Goal: Task Accomplishment & Management: Complete application form

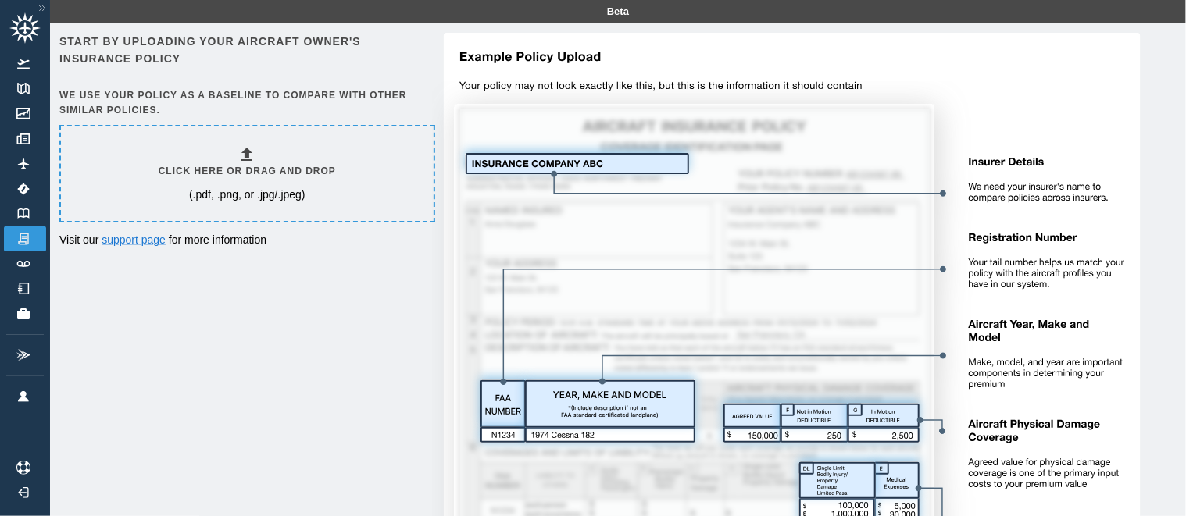
click at [246, 173] on h6 "Click here or drag and drop" at bounding box center [247, 171] width 177 height 15
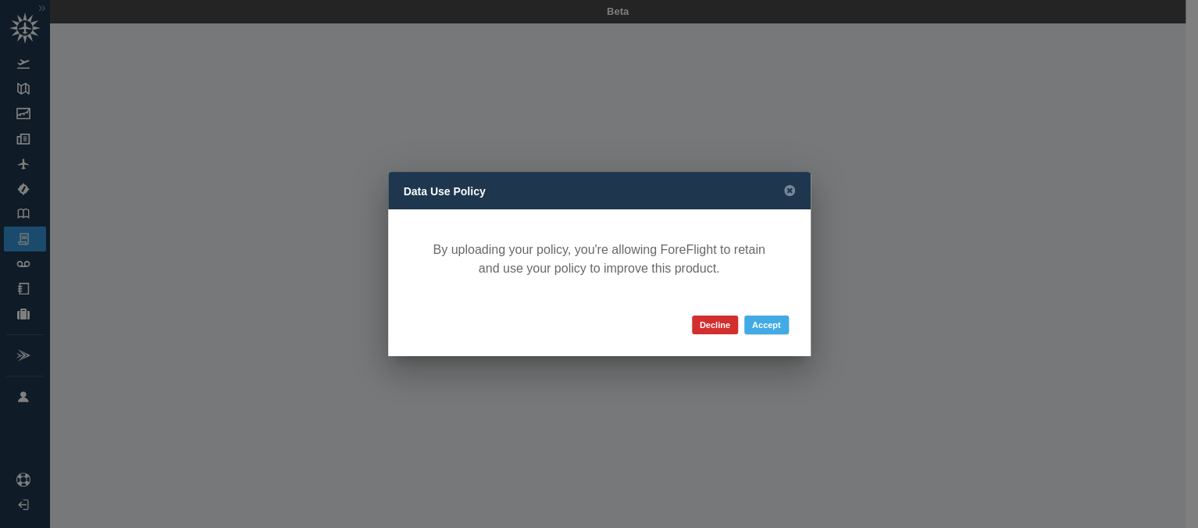
click at [760, 334] on button "Accept" at bounding box center [766, 325] width 45 height 19
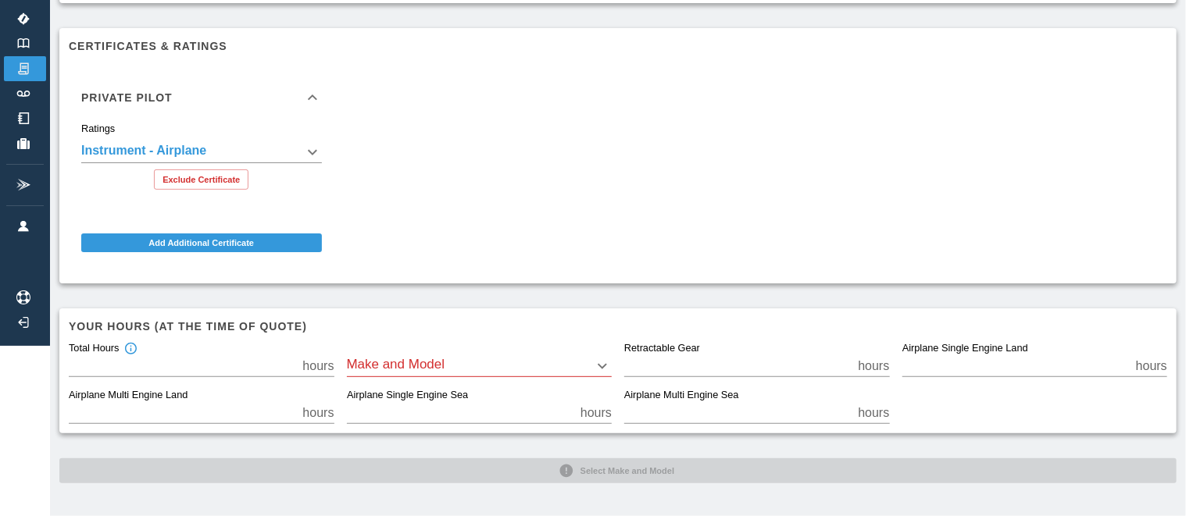
scroll to position [180, 0]
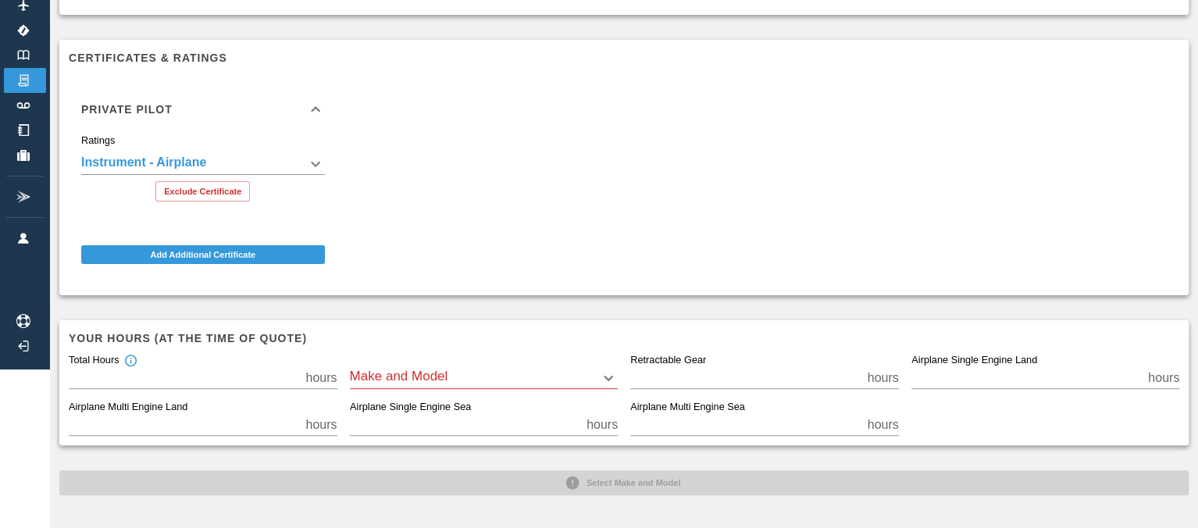
click at [420, 357] on body "**********" at bounding box center [599, 105] width 1198 height 528
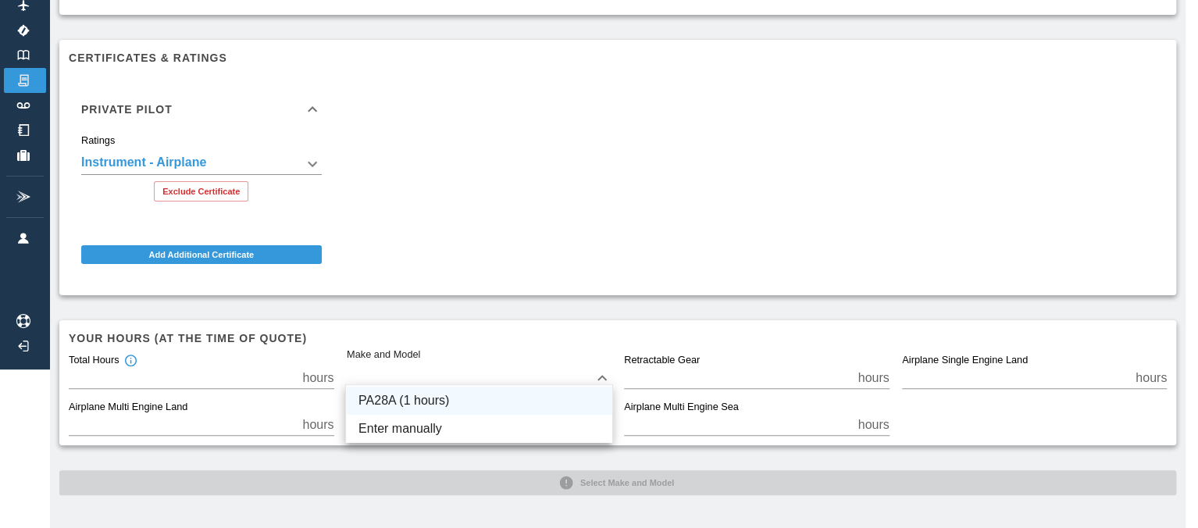
click at [432, 387] on li "PA28A (1 hours)" at bounding box center [479, 401] width 266 height 28
type input "*****"
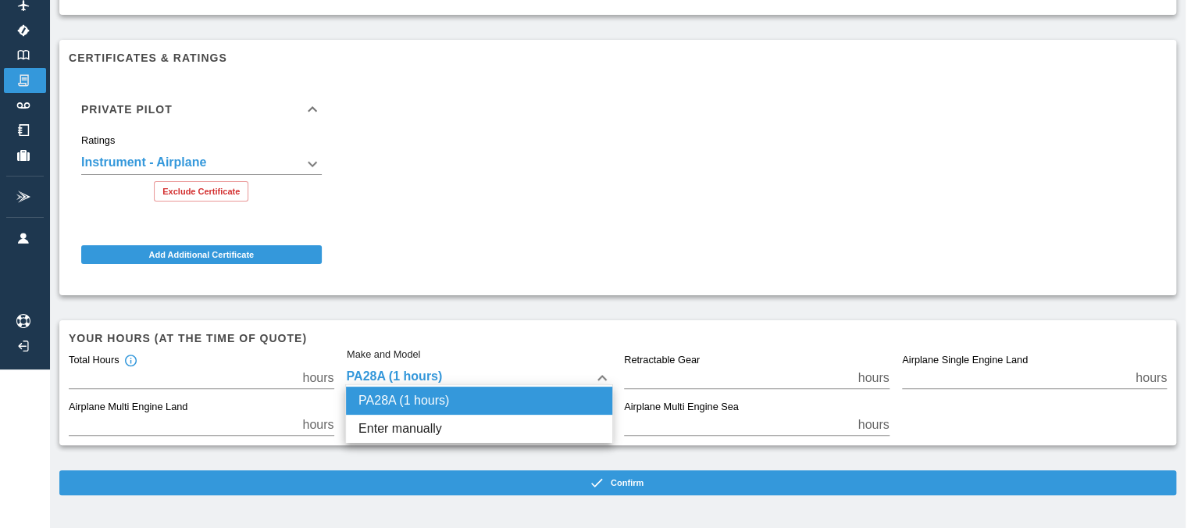
click at [432, 362] on body "**********" at bounding box center [599, 105] width 1198 height 528
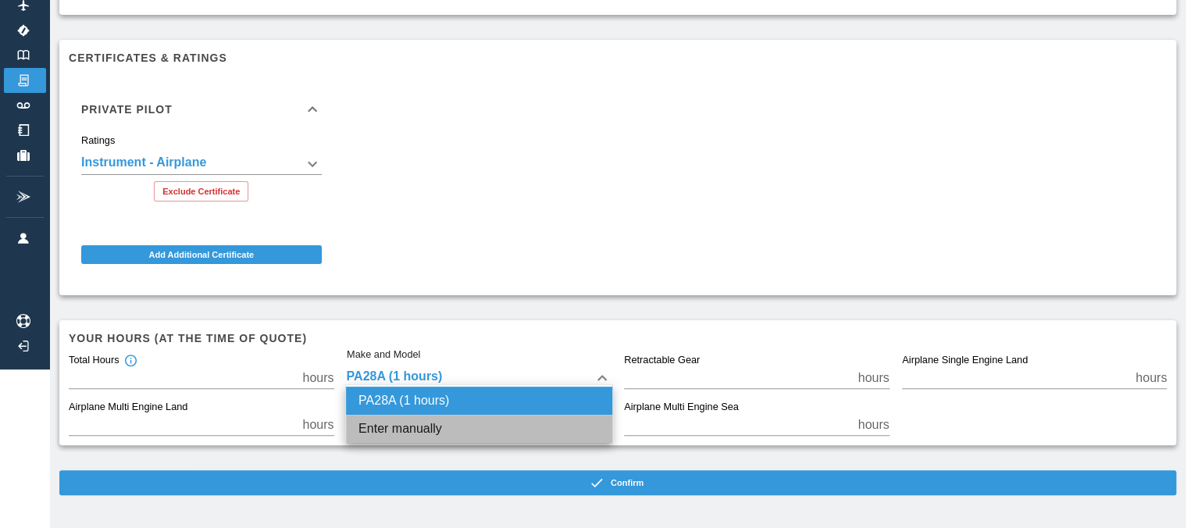
click at [423, 434] on li "Enter manually" at bounding box center [479, 429] width 266 height 28
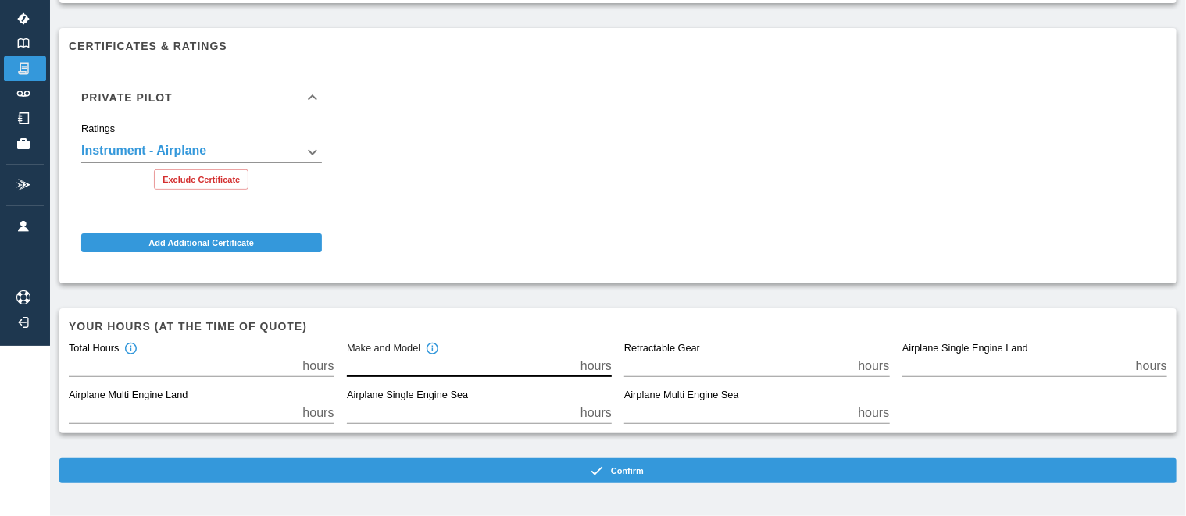
drag, startPoint x: 394, startPoint y: 373, endPoint x: 330, endPoint y: 323, distance: 81.9
click at [295, 370] on div "Total Hours * hours Make and Model * hours Retractable Gear * hours Airplane Si…" at bounding box center [611, 377] width 1111 height 94
drag, startPoint x: 113, startPoint y: 358, endPoint x: 69, endPoint y: 359, distance: 44.5
click at [69, 359] on input "*" at bounding box center [182, 366] width 227 height 22
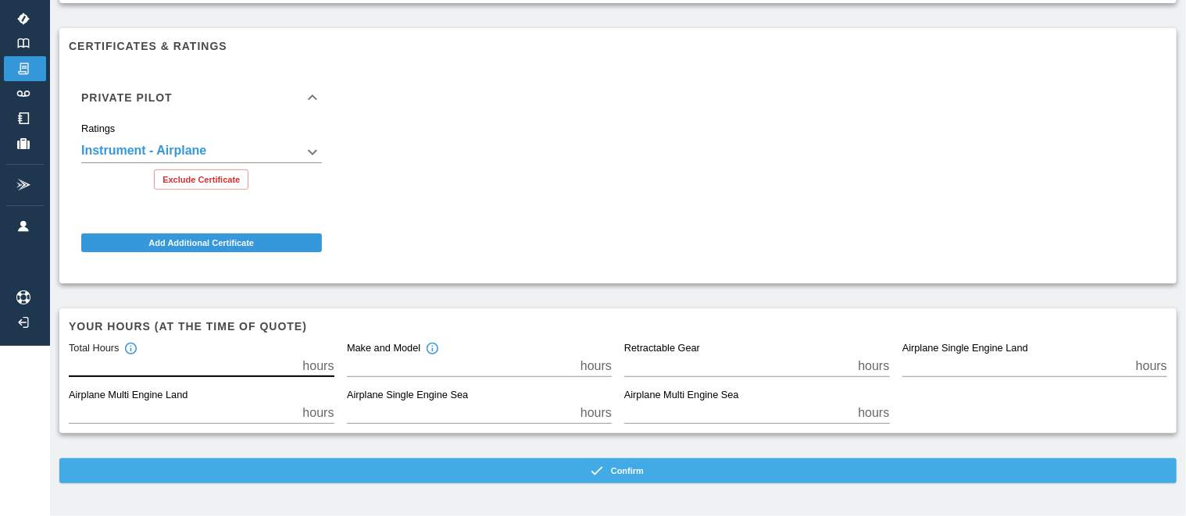
click at [391, 471] on button "Confirm" at bounding box center [617, 470] width 1117 height 25
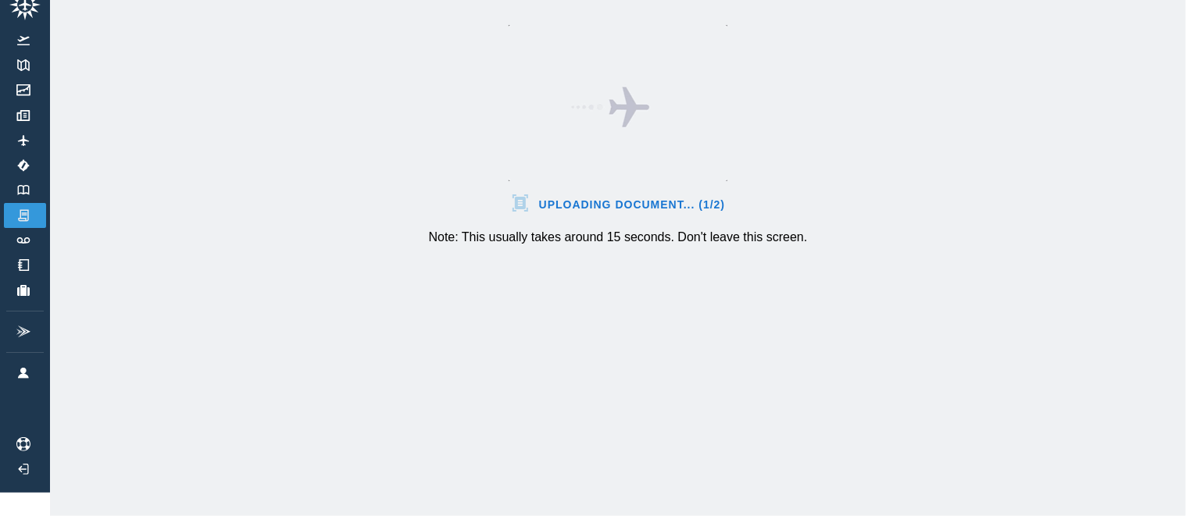
scroll to position [35, 0]
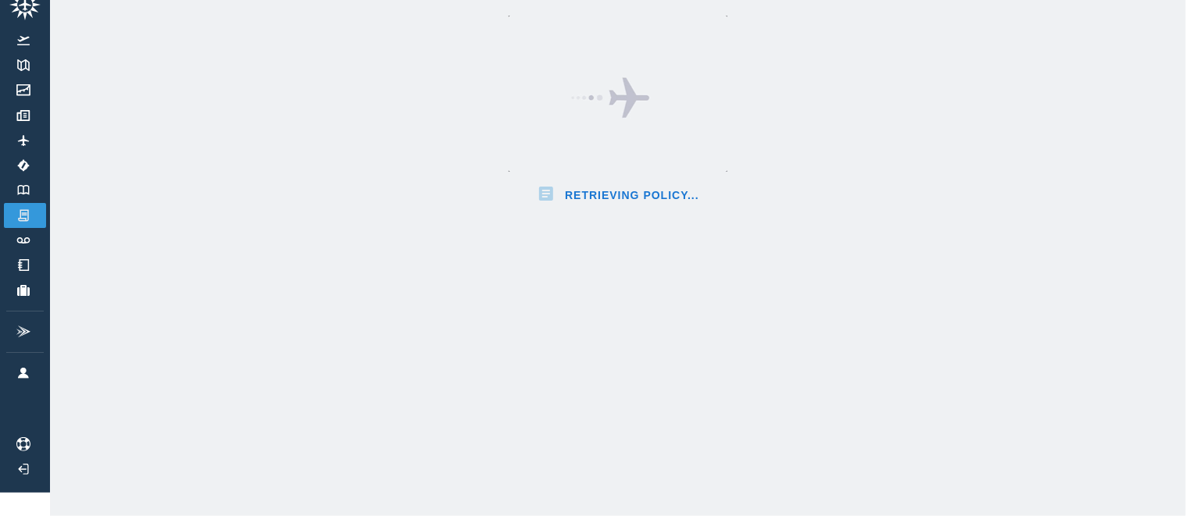
scroll to position [192, 0]
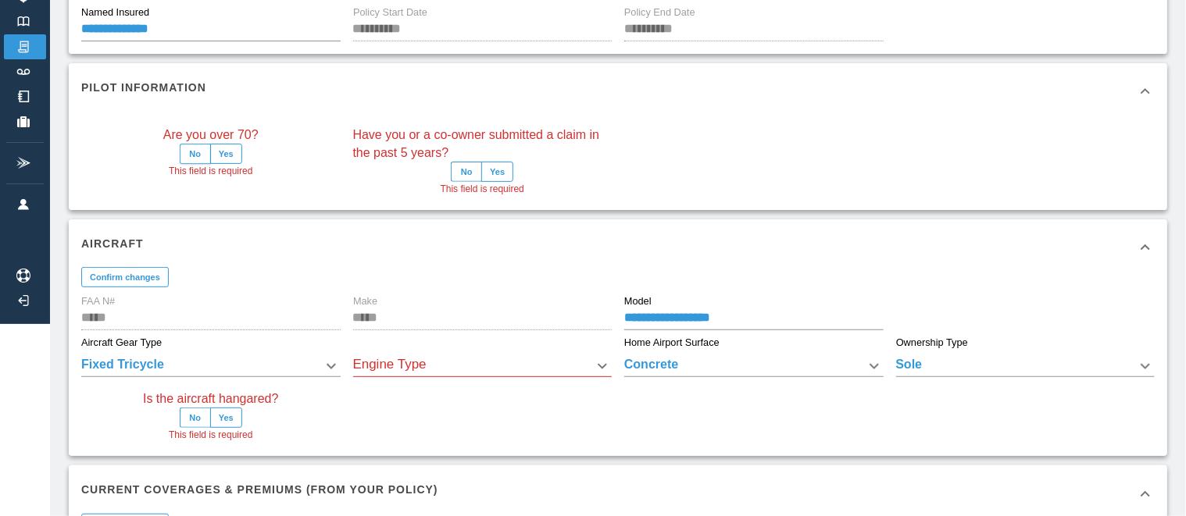
click at [193, 164] on button "No" at bounding box center [195, 154] width 31 height 20
click at [458, 182] on button "No" at bounding box center [466, 172] width 31 height 20
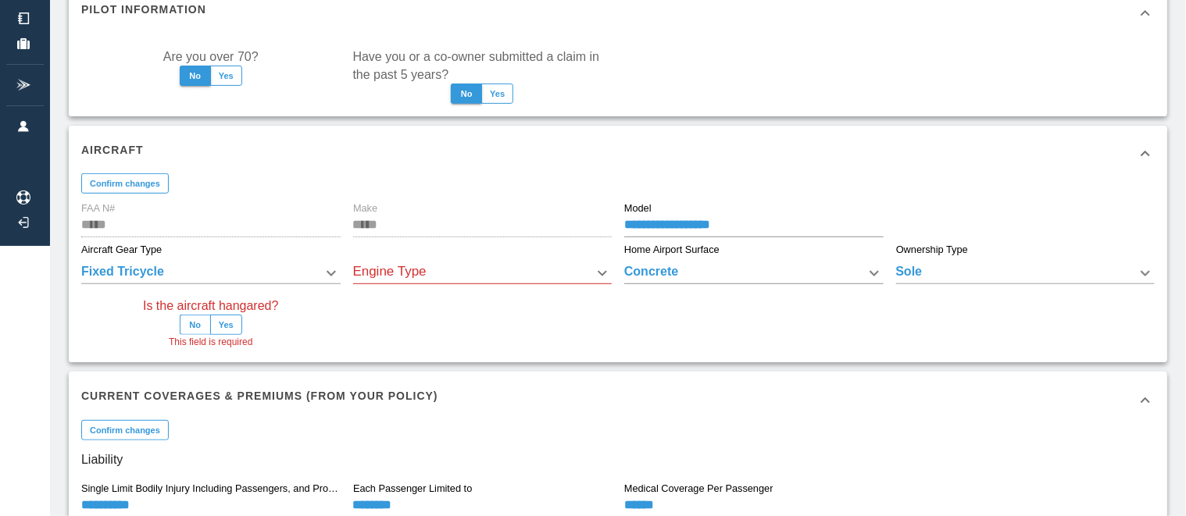
scroll to position [348, 0]
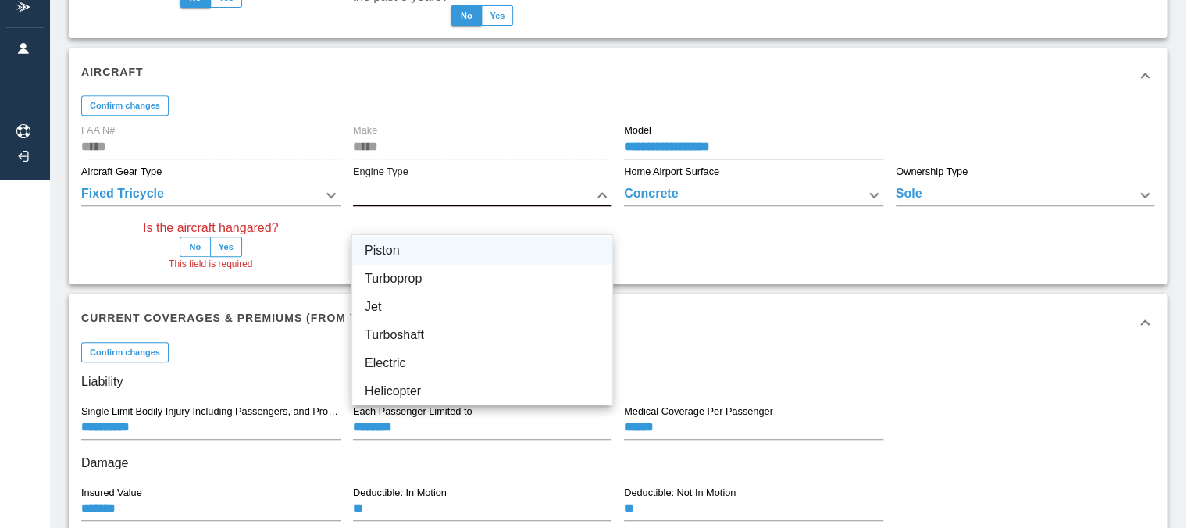
click at [419, 246] on li "Piston" at bounding box center [482, 251] width 260 height 28
type input "******"
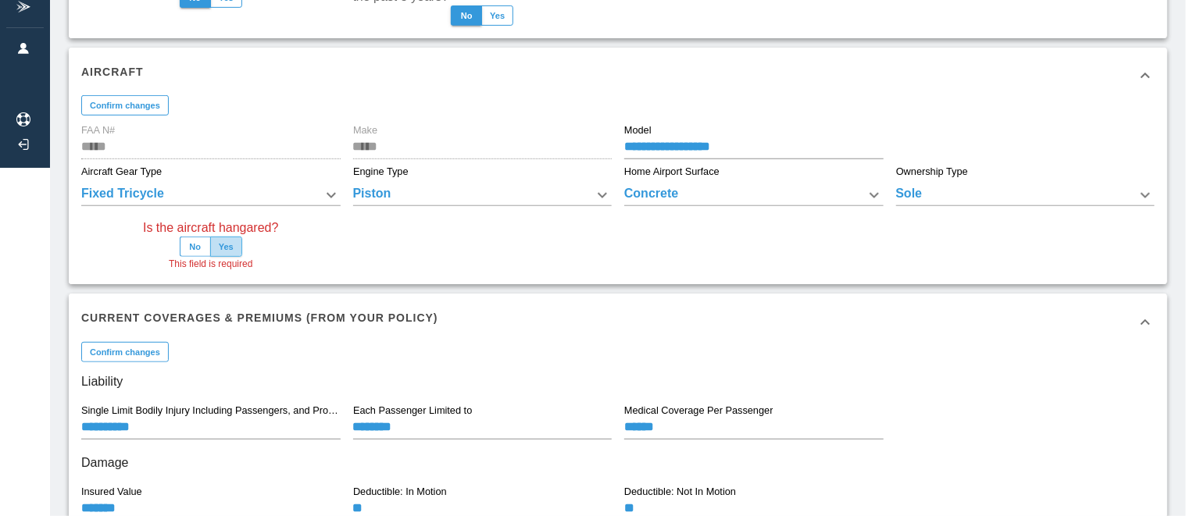
click at [239, 257] on button "Yes" at bounding box center [226, 247] width 32 height 20
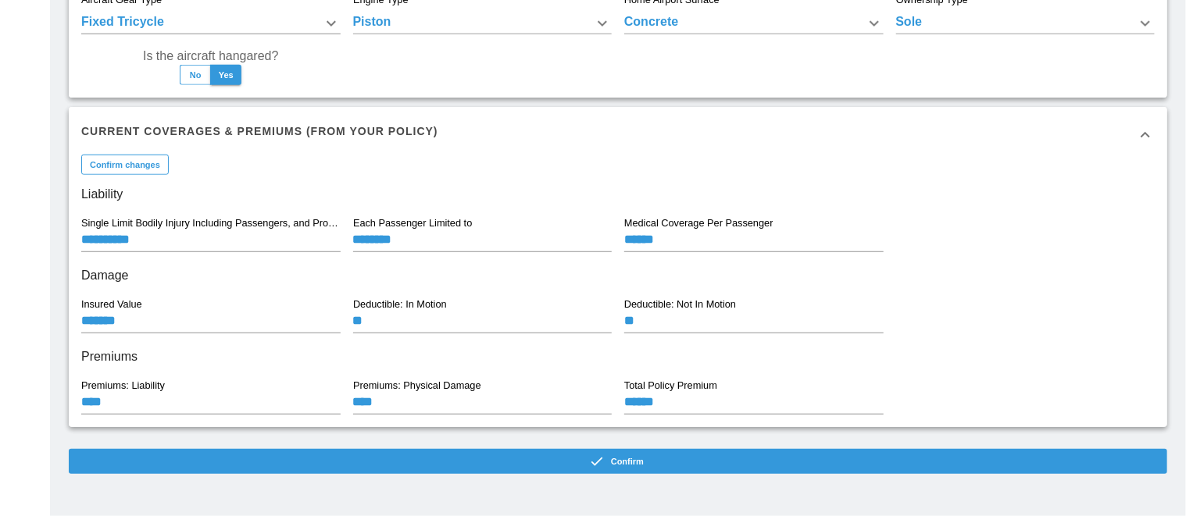
scroll to position [586, 0]
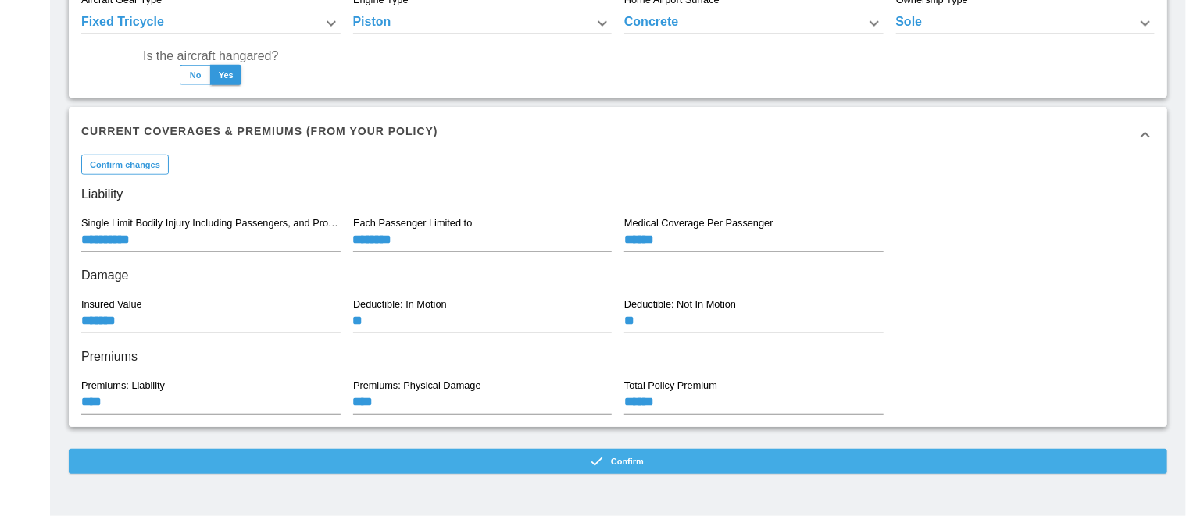
click at [570, 466] on button "Confirm" at bounding box center [618, 461] width 1098 height 25
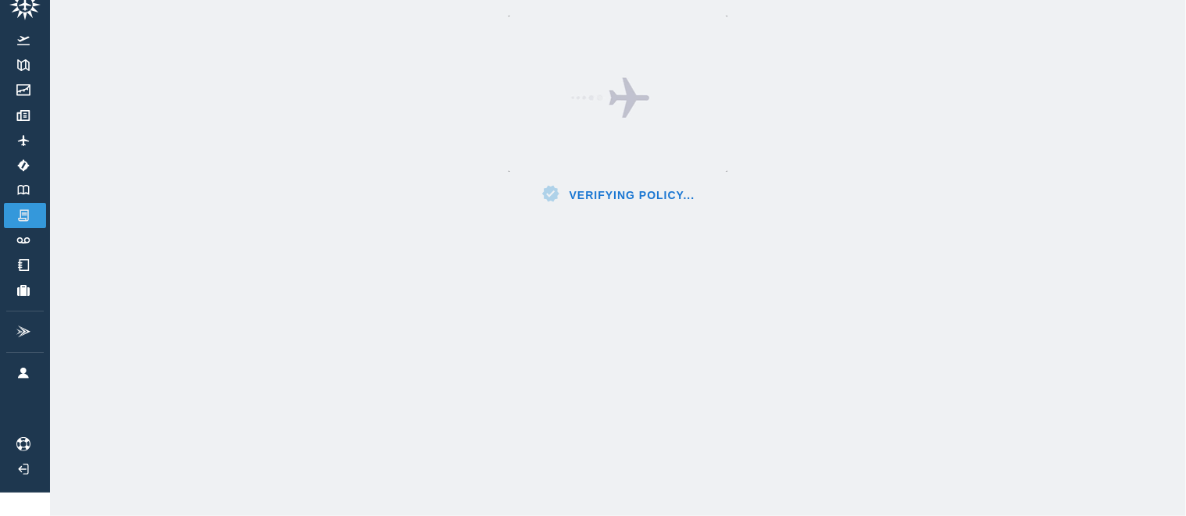
scroll to position [35, 0]
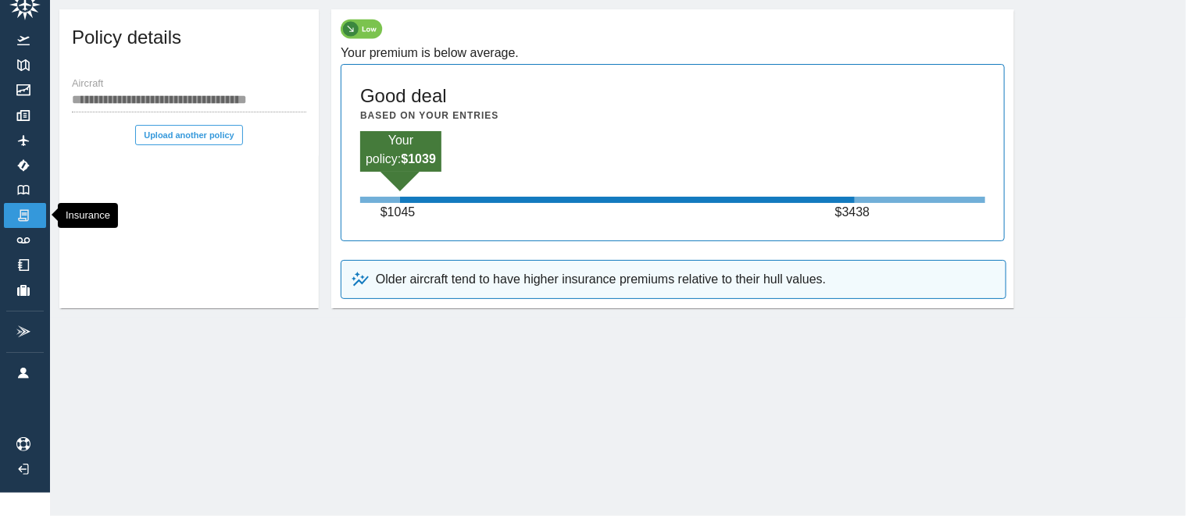
click at [26, 209] on img at bounding box center [23, 216] width 17 height 14
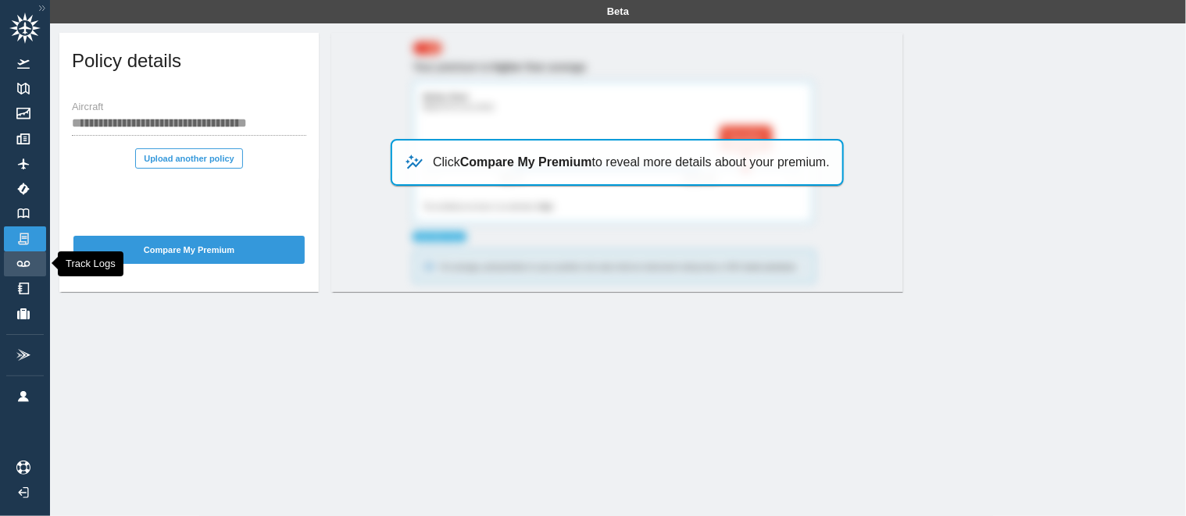
click at [24, 271] on link "Track Logs" at bounding box center [25, 263] width 42 height 25
